Goal: Information Seeking & Learning: Understand process/instructions

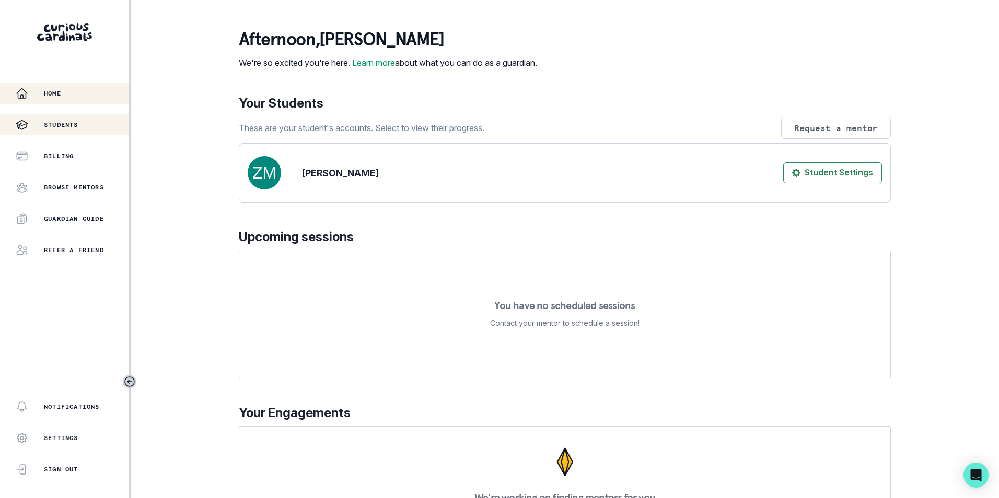
click at [27, 125] on icon "button" at bounding box center [22, 125] width 13 height 13
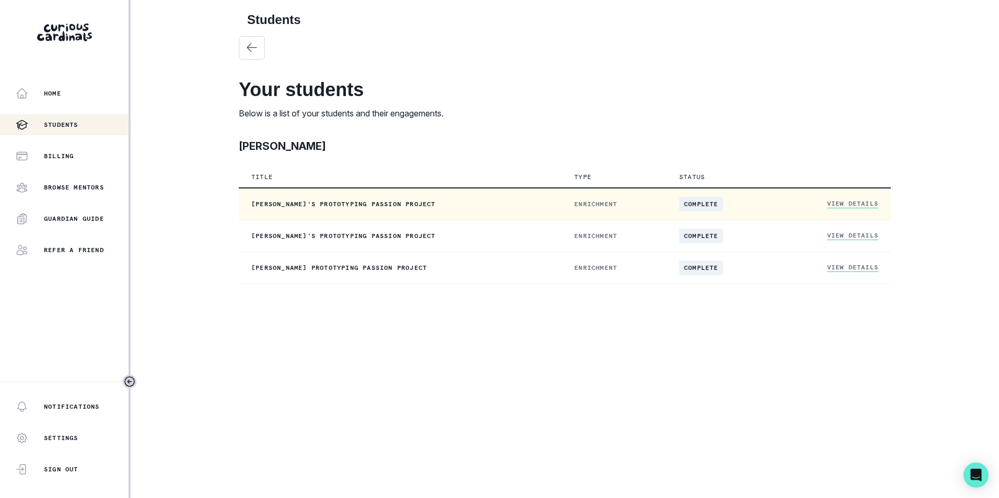
click at [796, 201] on link "View Details" at bounding box center [852, 204] width 51 height 9
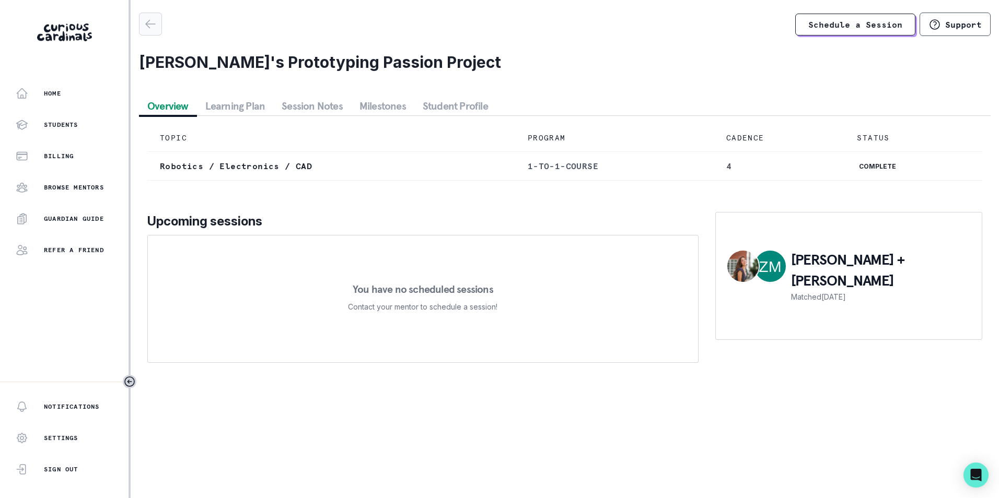
click at [140, 21] on div "button" at bounding box center [150, 24] width 22 height 13
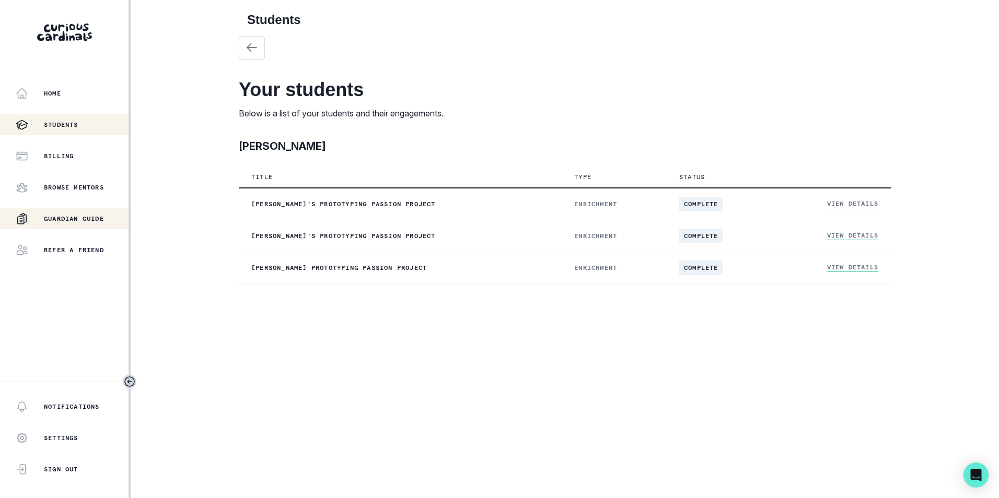
click at [82, 209] on button "Guardian Guide" at bounding box center [64, 218] width 128 height 21
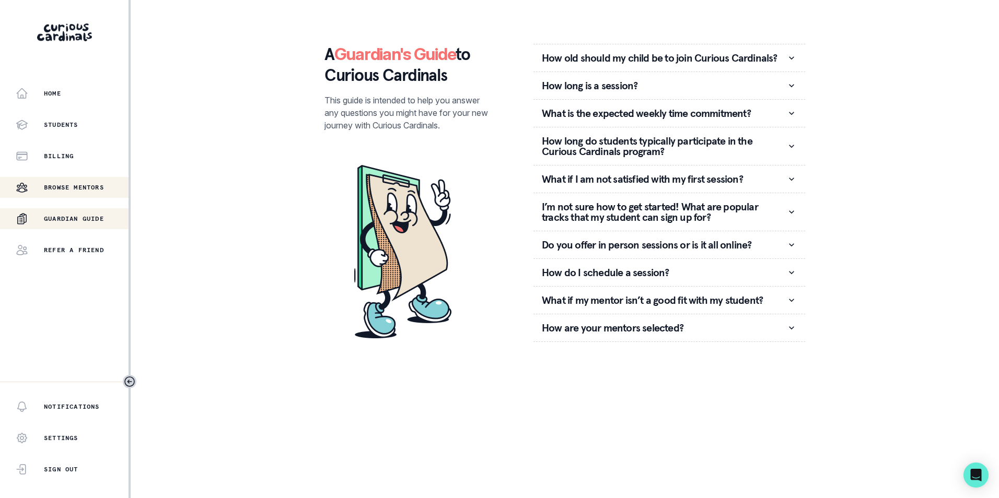
click at [103, 191] on p "Browse Mentors" at bounding box center [74, 187] width 60 height 8
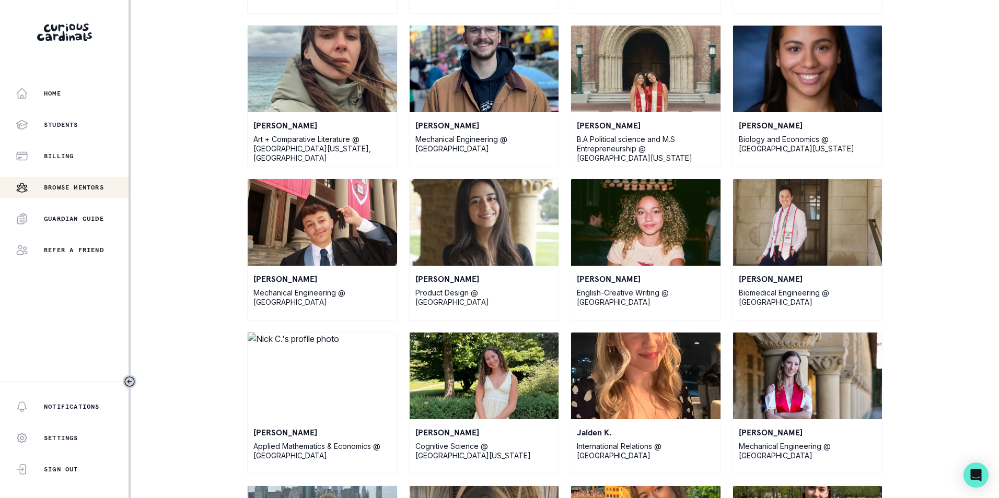
scroll to position [221, 0]
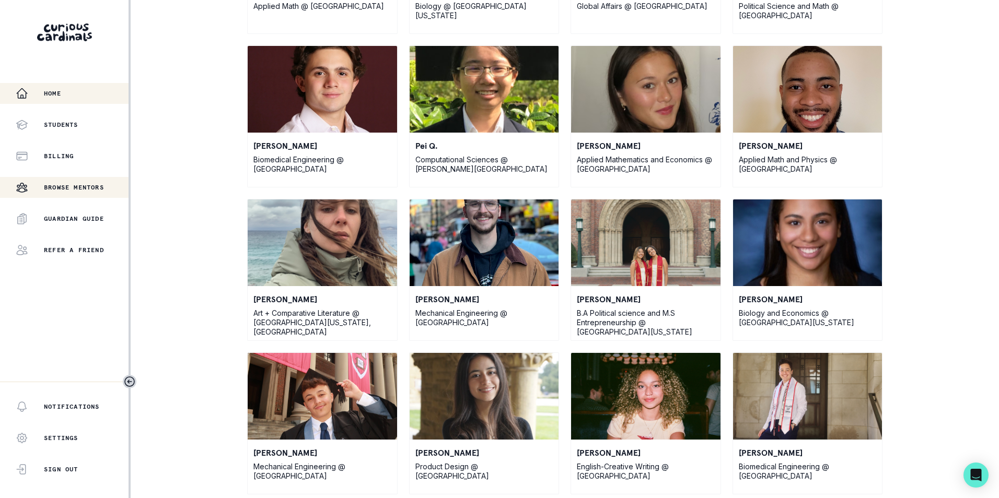
click at [76, 85] on button "Home" at bounding box center [64, 93] width 128 height 21
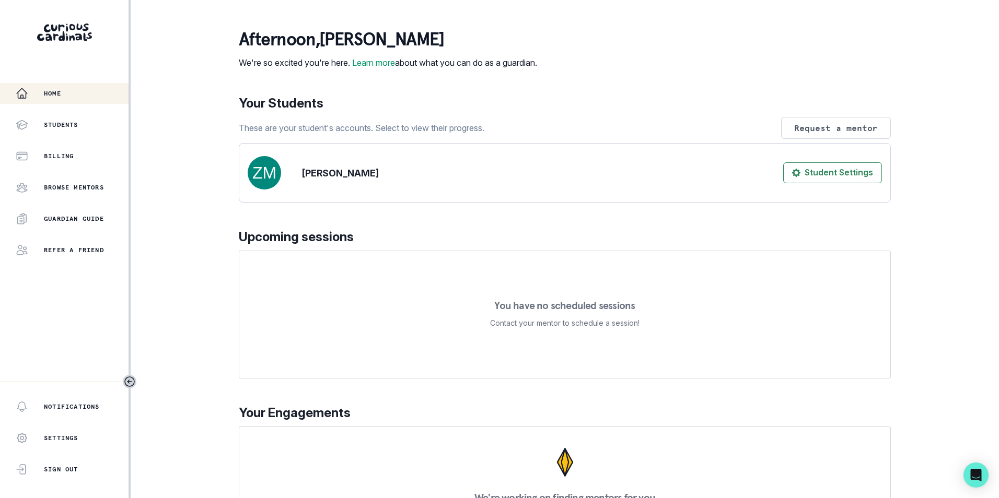
click at [75, 137] on div "Home Students Billing Browse Mentors Guardian Guide Refer a friend" at bounding box center [64, 172] width 128 height 178
click at [105, 117] on button "Students" at bounding box center [64, 124] width 128 height 21
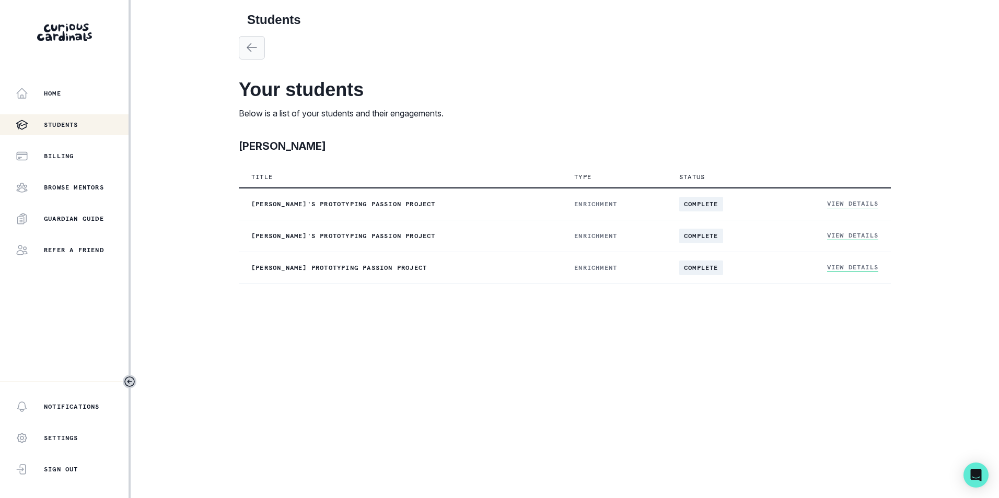
click at [246, 50] on icon "button" at bounding box center [251, 47] width 13 height 13
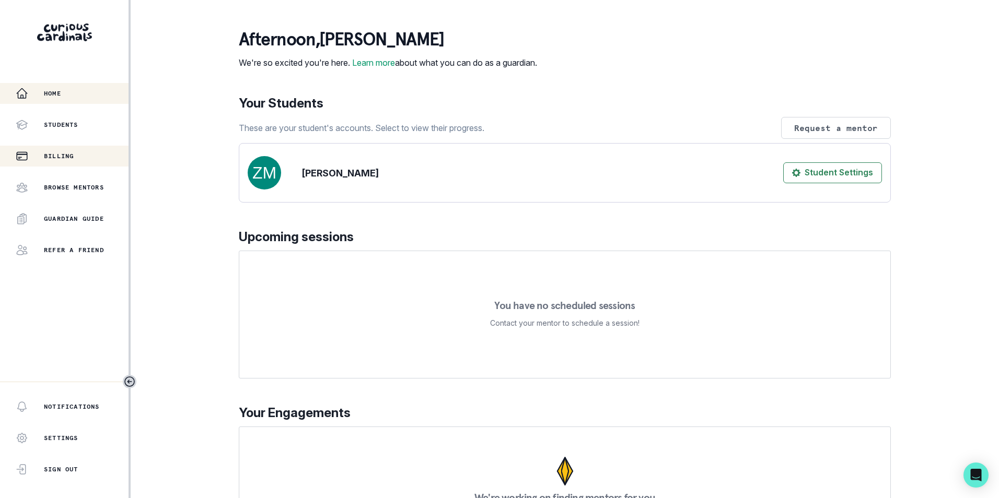
click at [79, 161] on div "Billing" at bounding box center [72, 156] width 113 height 13
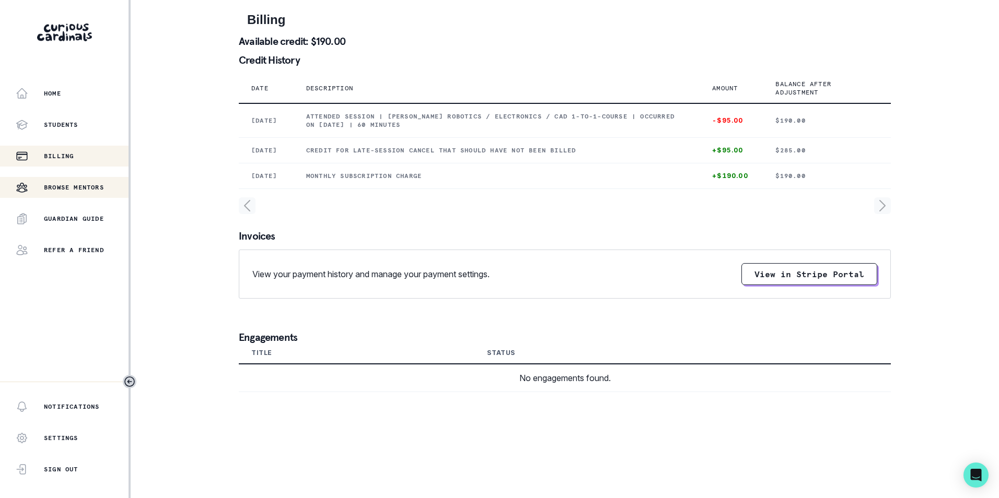
click at [90, 187] on p "Browse Mentors" at bounding box center [74, 187] width 60 height 8
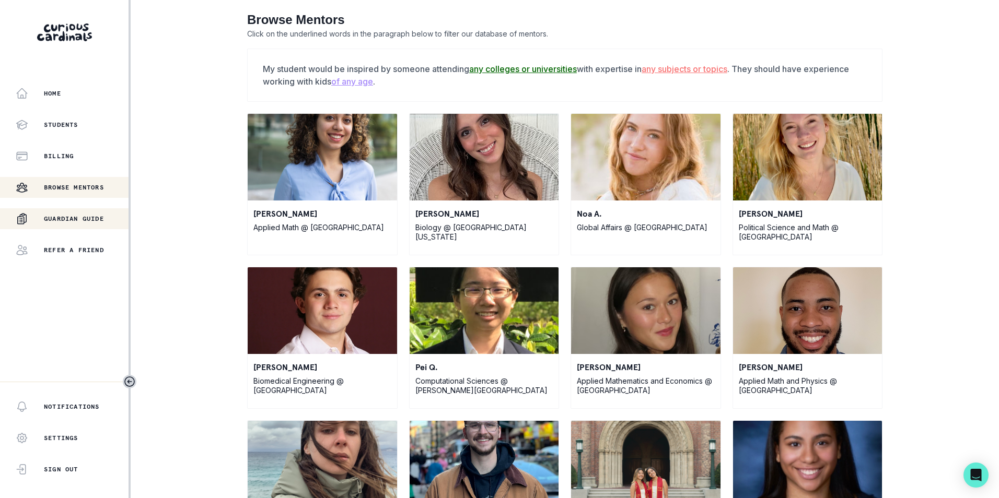
click at [84, 217] on p "Guardian Guide" at bounding box center [74, 219] width 60 height 8
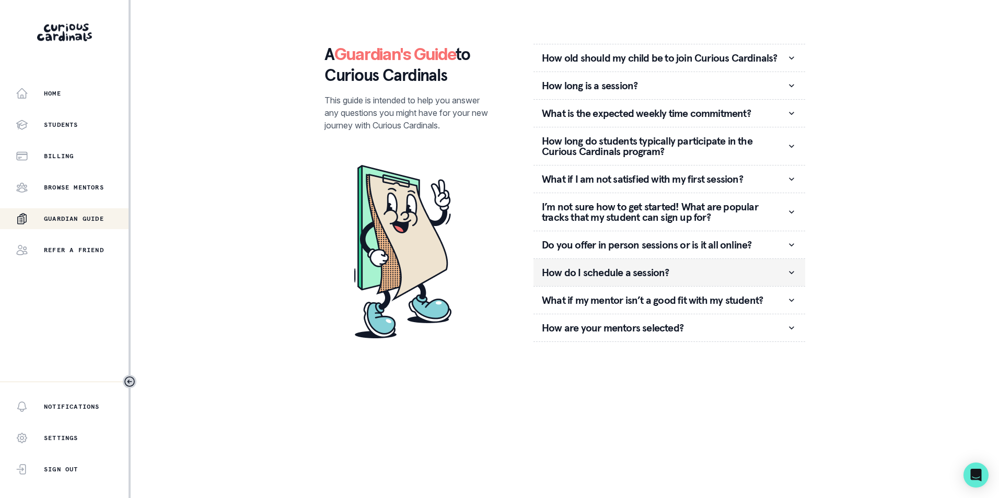
click at [708, 268] on p "How do I schedule a session?" at bounding box center [664, 272] width 244 height 10
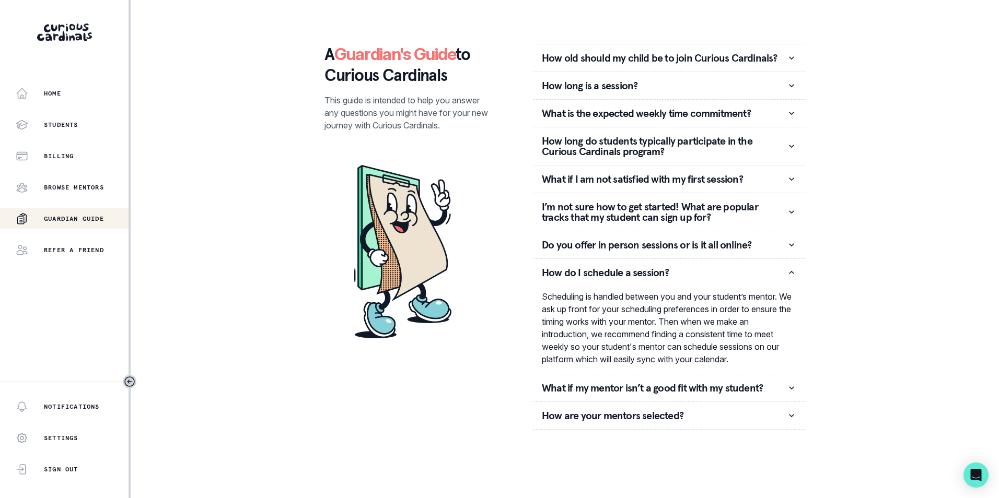
click at [363, 490] on main "A Guardian's Guide to Curious Cardinals This guide is intended to help you answ…" at bounding box center [564, 249] width 669 height 498
